Goal: Information Seeking & Learning: Learn about a topic

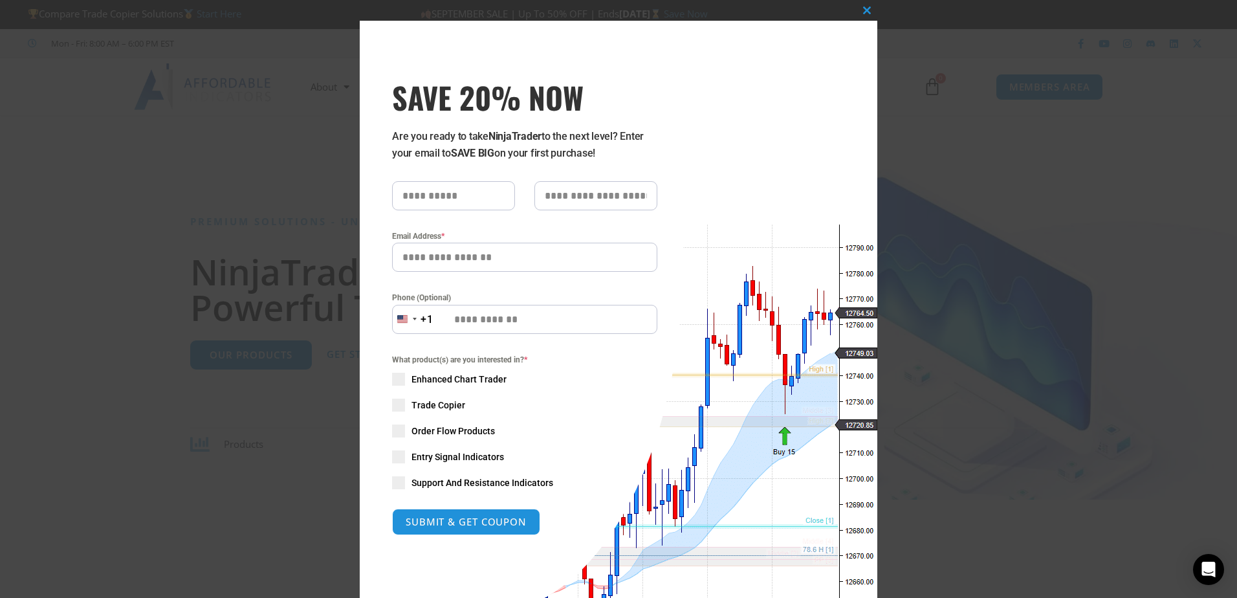
click at [965, 139] on div "Close this module SAVE 20% NOW Are you ready to take NinjaTrader to the next le…" at bounding box center [618, 299] width 1237 height 598
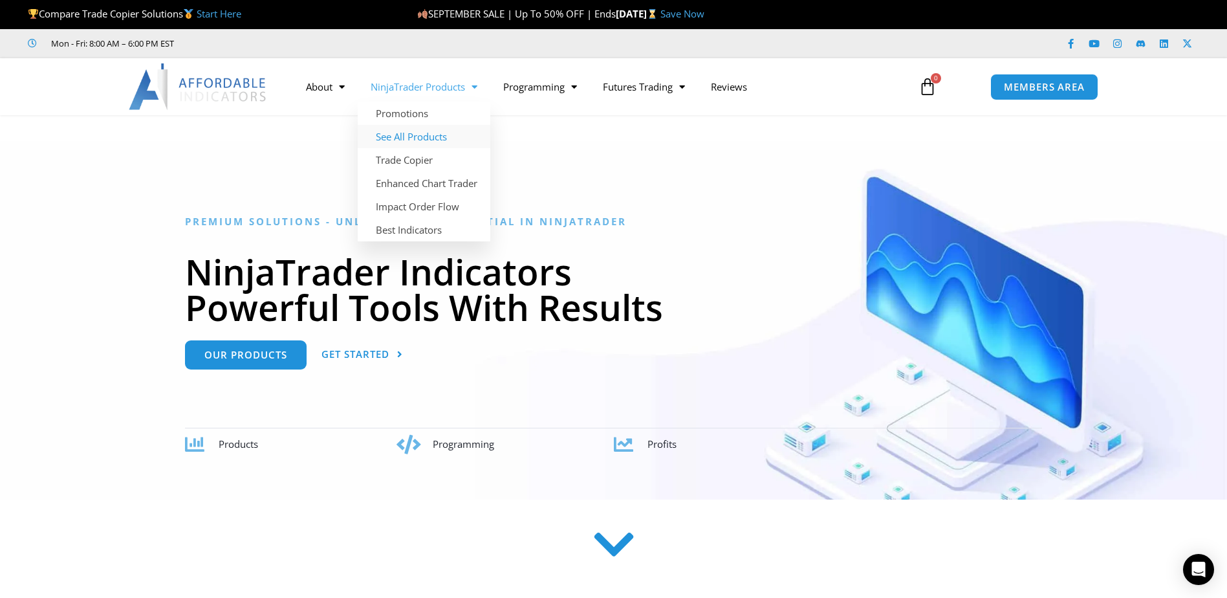
click at [411, 142] on link "See All Products" at bounding box center [424, 136] width 133 height 23
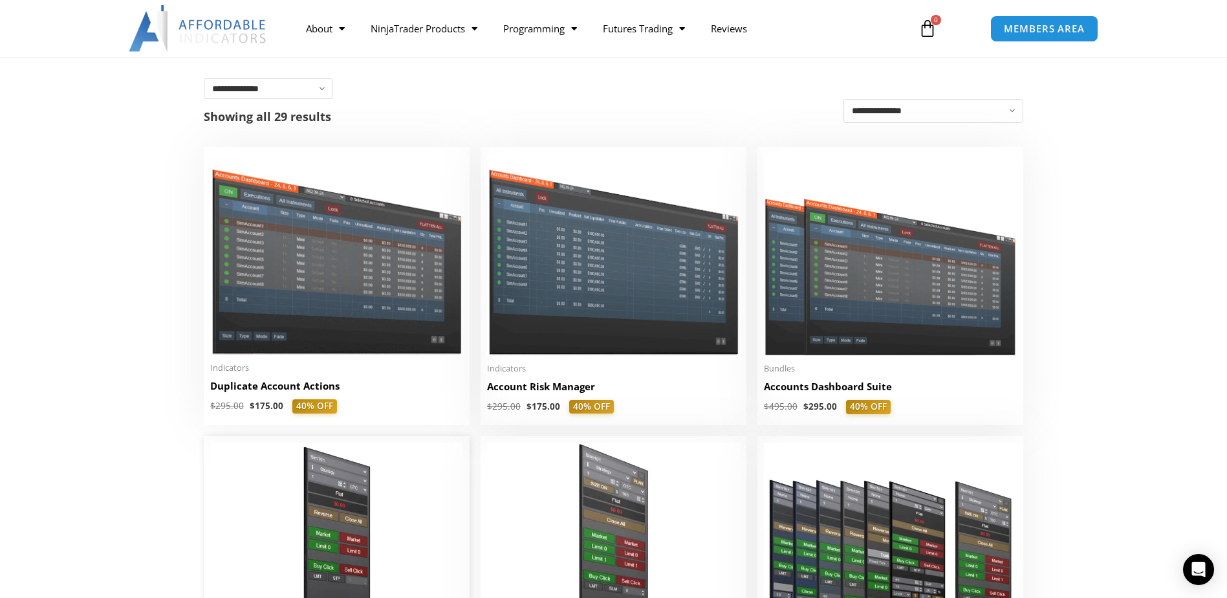
scroll to position [65, 0]
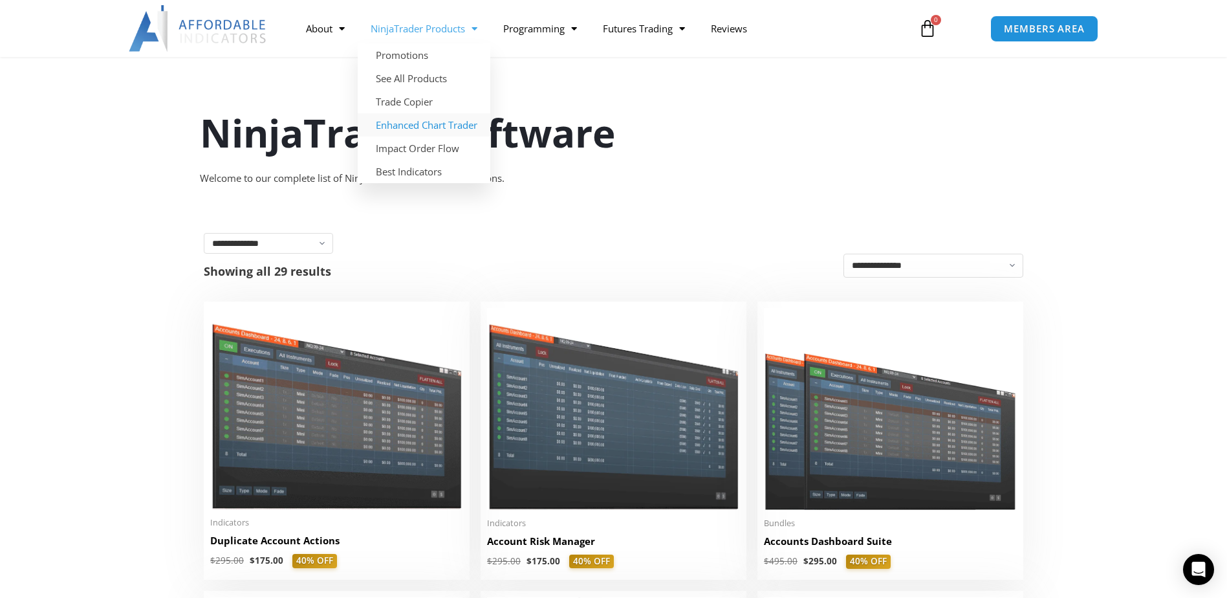
click at [431, 131] on link "Enhanced Chart Trader" at bounding box center [424, 124] width 133 height 23
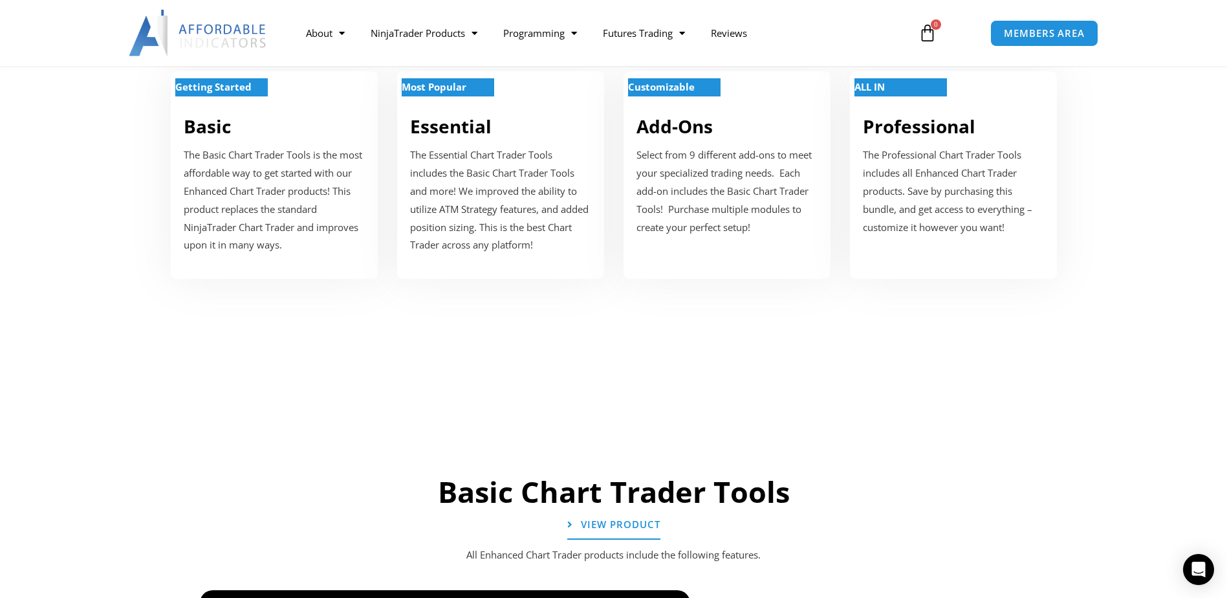
scroll to position [323, 0]
